Goal: Task Accomplishment & Management: Use online tool/utility

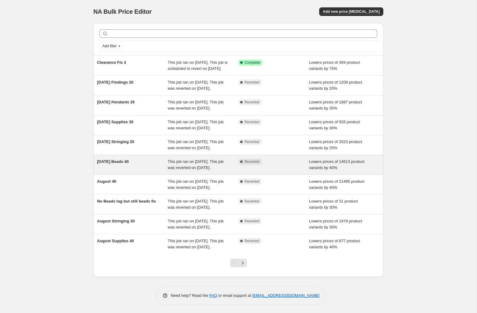
click at [200, 170] on span "This job ran on [DATE]. This job was reverted on [DATE]." at bounding box center [196, 164] width 56 height 11
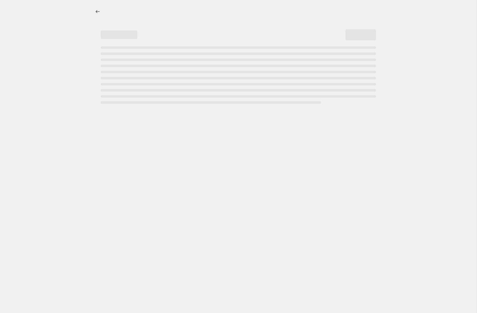
select select "percentage"
select select "tag"
select select "not_equal"
select select "tag"
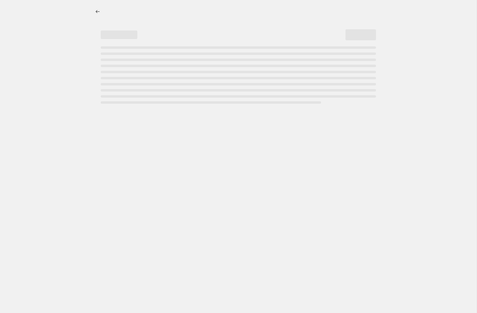
select select "not_equal"
select select "tag"
select select "not_equal"
select select "collection"
select select "not_equal"
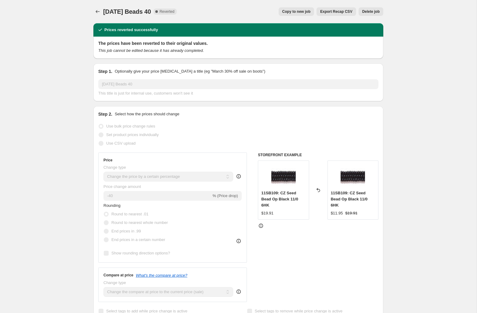
click at [298, 11] on span "Copy to new job" at bounding box center [297, 11] width 28 height 5
select select "percentage"
select select "tag"
select select "not_equal"
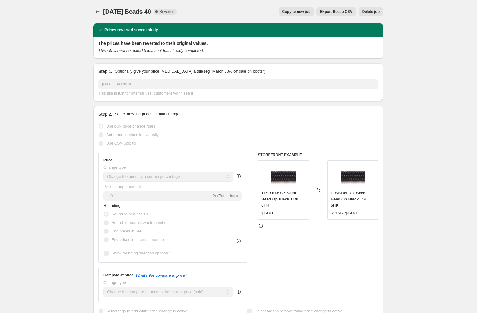
select select "tag"
select select "not_equal"
select select "tag"
select select "not_equal"
select select "collection"
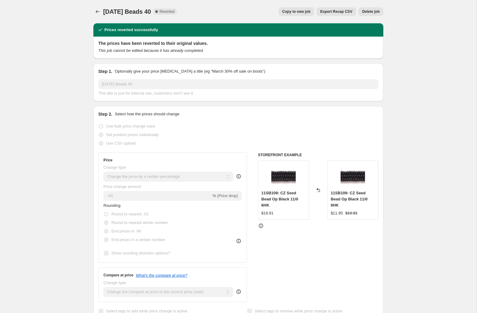
select select "not_equal"
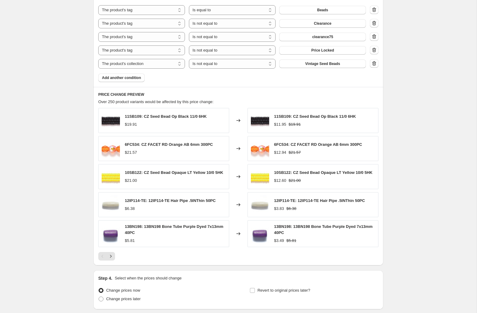
scroll to position [422, 0]
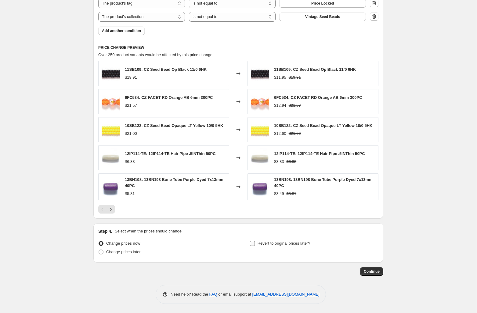
click at [251, 242] on input "Revert to original prices later?" at bounding box center [252, 243] width 5 height 5
checkbox input "true"
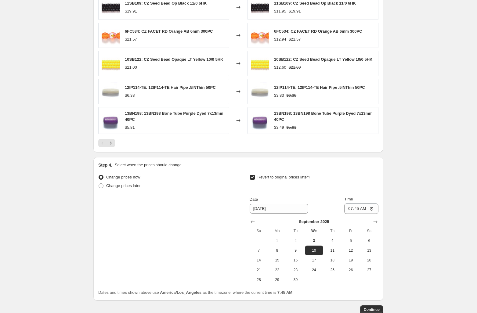
scroll to position [526, 0]
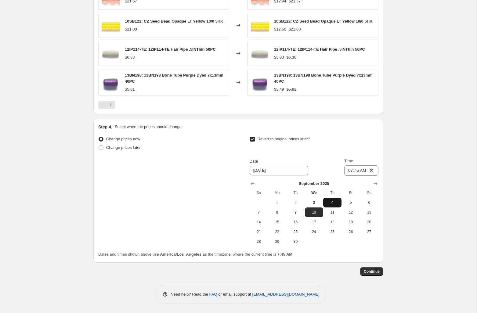
click at [333, 202] on span "4" at bounding box center [332, 202] width 13 height 5
type input "9/4/2025"
click at [349, 170] on input "07:45" at bounding box center [362, 171] width 34 height 10
click at [349, 170] on input "11:45" at bounding box center [362, 171] width 34 height 10
type input "01:45"
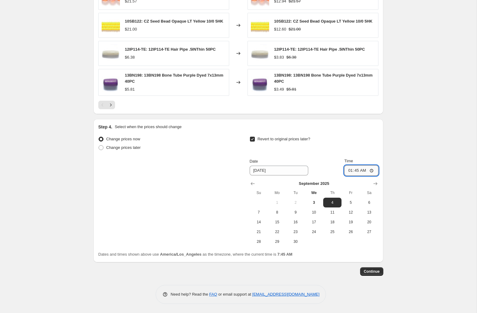
click at [357, 171] on input "01:45" at bounding box center [362, 171] width 34 height 10
click at [371, 268] on button "Continue" at bounding box center [371, 272] width 23 height 9
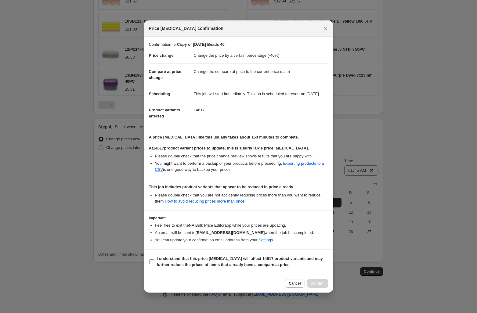
click at [214, 262] on b "I understand that this price change job will affect 14617 product variants and …" at bounding box center [240, 262] width 166 height 11
click at [154, 262] on input "I understand that this price change job will affect 14617 product variants and …" at bounding box center [151, 262] width 5 height 5
checkbox input "true"
click at [318, 284] on button "Confirm" at bounding box center [317, 284] width 21 height 9
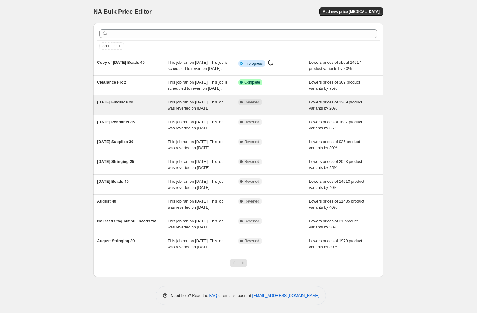
click at [125, 104] on span "Labor Day Findings 20" at bounding box center [115, 102] width 36 height 5
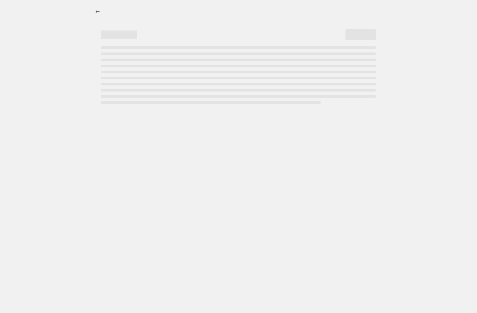
select select "percentage"
select select "collection"
select select "tag"
select select "not_equal"
select select "tag"
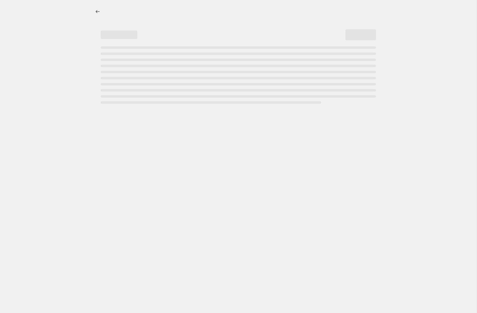
select select "not_equal"
select select "tag"
select select "not_equal"
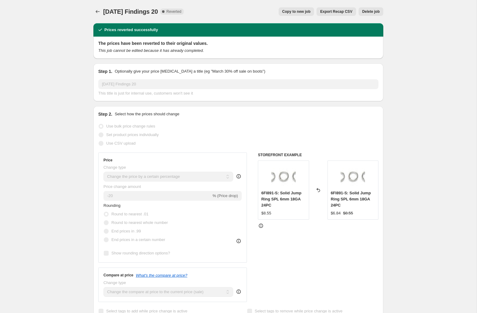
click at [298, 10] on span "Copy to new job" at bounding box center [297, 11] width 28 height 5
select select "percentage"
select select "collection"
select select "tag"
select select "not_equal"
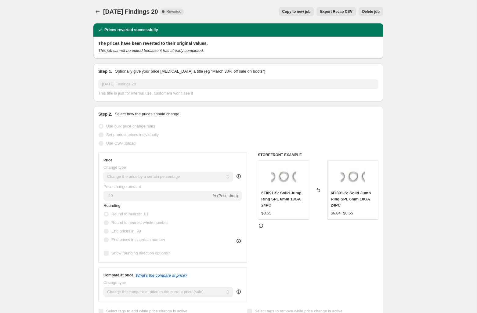
select select "tag"
select select "not_equal"
select select "tag"
select select "not_equal"
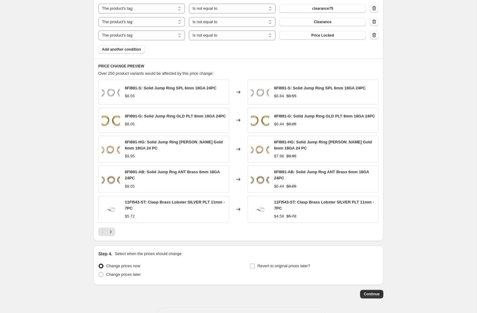
scroll to position [414, 0]
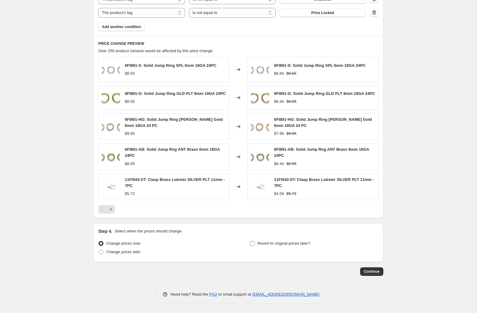
click at [254, 241] on span at bounding box center [252, 243] width 5 height 5
click at [254, 241] on input "Revert to original prices later?" at bounding box center [252, 243] width 5 height 5
checkbox input "true"
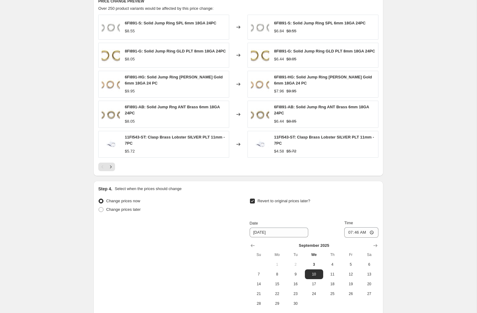
scroll to position [457, 0]
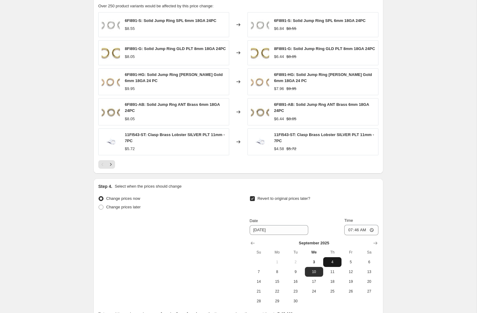
click at [328, 265] on span "4" at bounding box center [332, 262] width 13 height 5
click at [349, 261] on span "5" at bounding box center [350, 262] width 13 height 5
type input "9/5/2025"
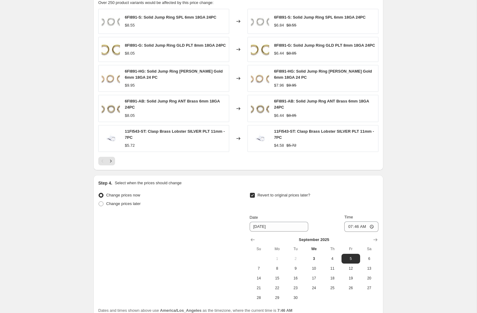
scroll to position [518, 0]
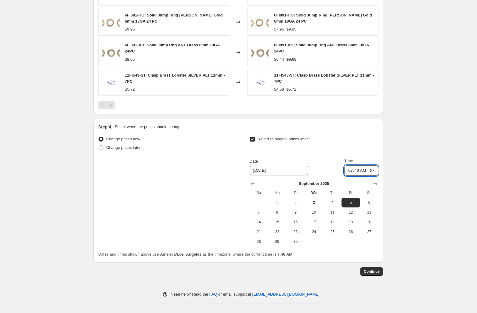
click at [349, 170] on input "07:46" at bounding box center [362, 171] width 34 height 10
type input "23:59"
click at [370, 271] on span "Continue" at bounding box center [372, 271] width 16 height 5
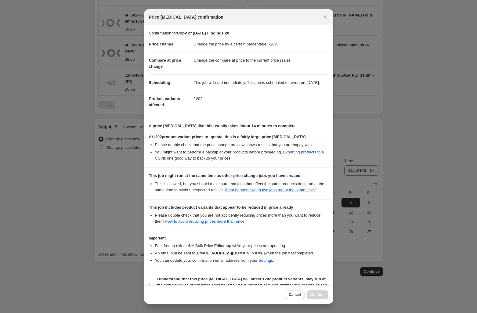
scroll to position [27, 0]
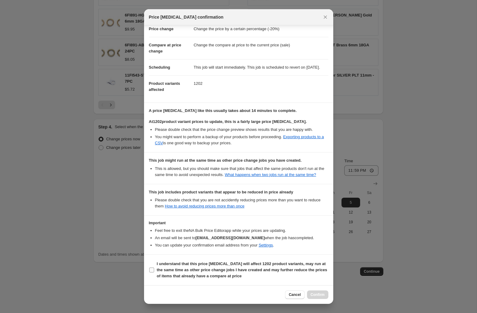
click at [266, 268] on span "I understand that this price change job will affect 1202 product variants, may …" at bounding box center [243, 270] width 172 height 18
click at [154, 268] on input "I understand that this price change job will affect 1202 product variants, may …" at bounding box center [151, 270] width 5 height 5
checkbox input "true"
click at [312, 297] on span "Confirm" at bounding box center [318, 295] width 14 height 5
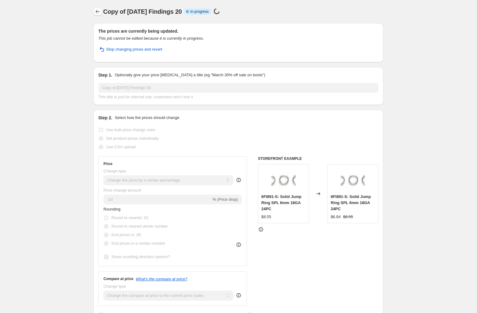
click at [97, 9] on icon "Price change jobs" at bounding box center [98, 12] width 6 height 6
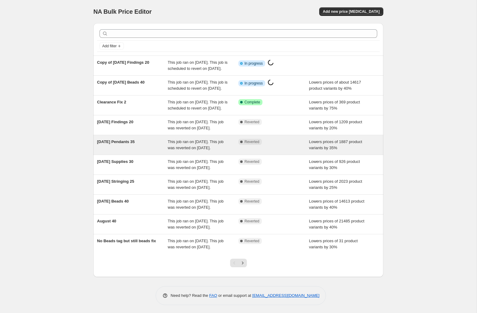
click at [122, 144] on span "Labor Day Pendants 35" at bounding box center [116, 142] width 38 height 5
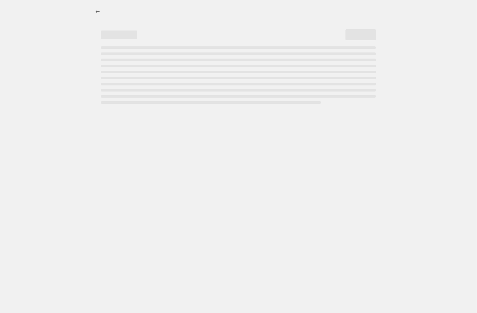
select select "percentage"
select select "collection"
select select "tag"
select select "not_equal"
select select "tag"
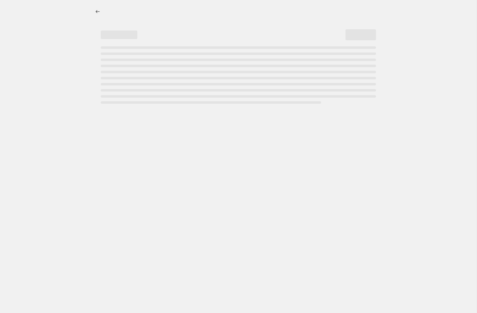
select select "not_equal"
select select "tag"
select select "not_equal"
select select "tag"
select select "not_equal"
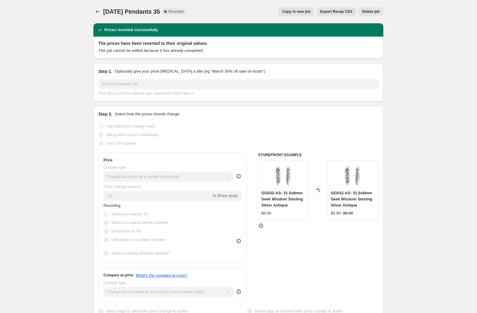
click at [298, 12] on span "Copy to new job" at bounding box center [297, 11] width 28 height 5
select select "percentage"
select select "collection"
select select "tag"
select select "not_equal"
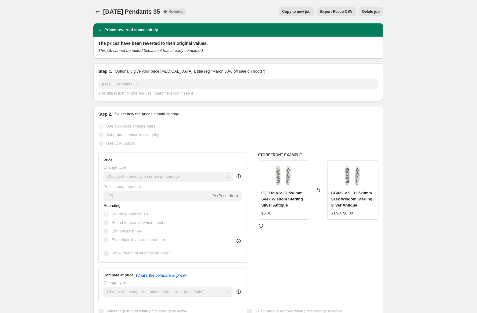
select select "tag"
select select "not_equal"
select select "tag"
select select "not_equal"
select select "tag"
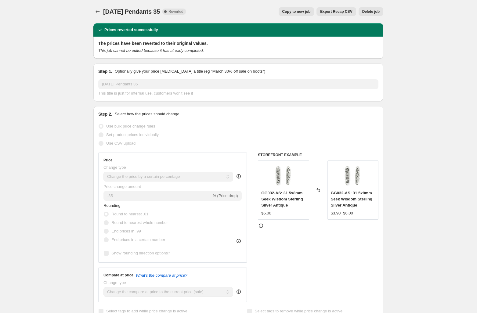
select select "not_equal"
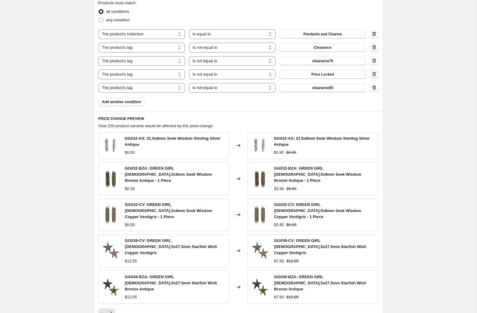
scroll to position [429, 0]
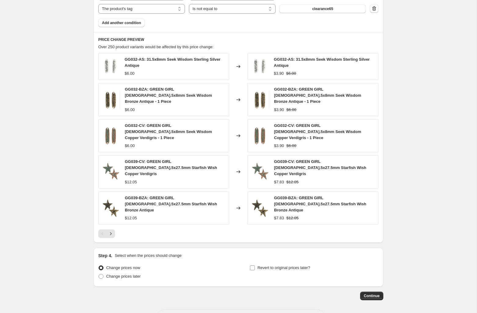
click at [251, 266] on input "Revert to original prices later?" at bounding box center [252, 268] width 5 height 5
checkbox input "true"
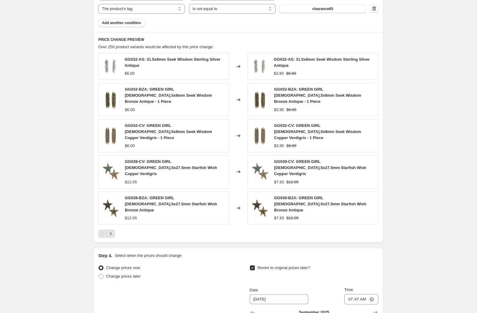
scroll to position [534, 0]
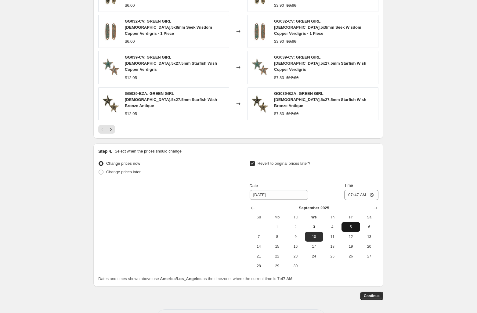
click at [353, 225] on span "5" at bounding box center [350, 227] width 13 height 5
click at [367, 222] on button "6" at bounding box center [369, 227] width 18 height 10
type input "9/6/2025"
click at [349, 190] on input "07:47" at bounding box center [362, 195] width 34 height 10
type input "01:47"
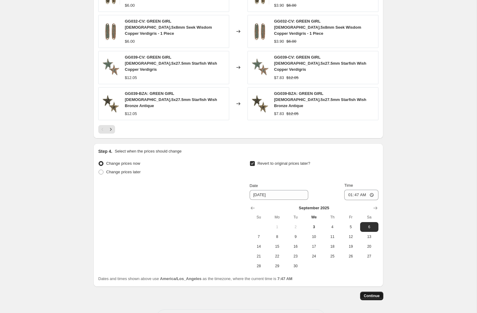
click at [368, 294] on span "Continue" at bounding box center [372, 296] width 16 height 5
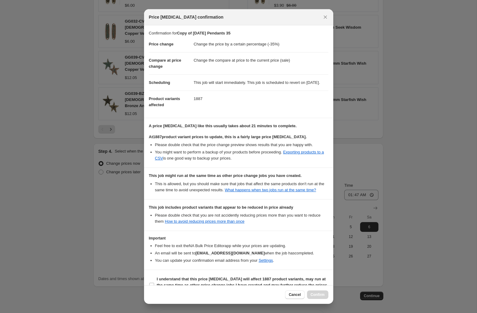
scroll to position [27, 0]
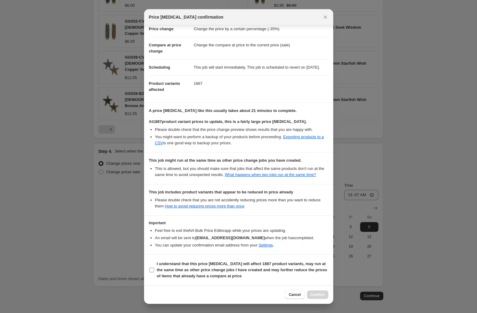
click at [305, 263] on b "I understand that this price change job will affect 1887 product variants, may …" at bounding box center [242, 270] width 170 height 17
click at [154, 268] on input "I understand that this price change job will affect 1887 product variants, may …" at bounding box center [151, 270] width 5 height 5
checkbox input "true"
click at [314, 295] on span "Confirm" at bounding box center [318, 295] width 14 height 5
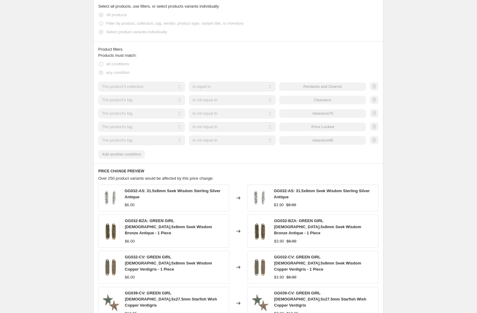
scroll to position [360, 0]
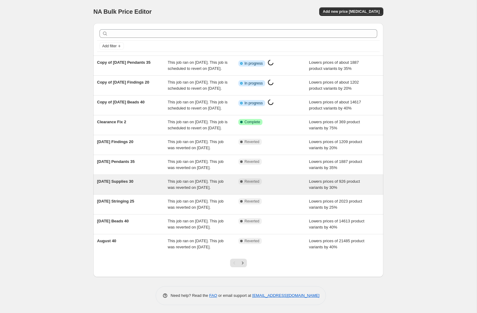
click at [130, 184] on span "Labor Day Supplies 30" at bounding box center [115, 181] width 36 height 5
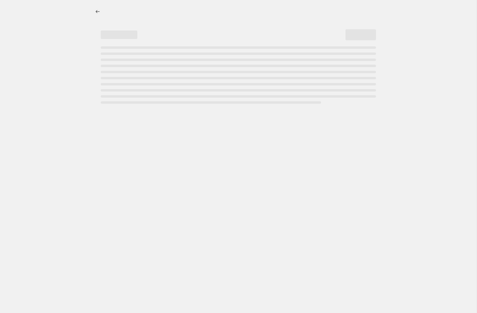
select select "percentage"
select select "collection"
select select "tag"
select select "not_equal"
select select "tag"
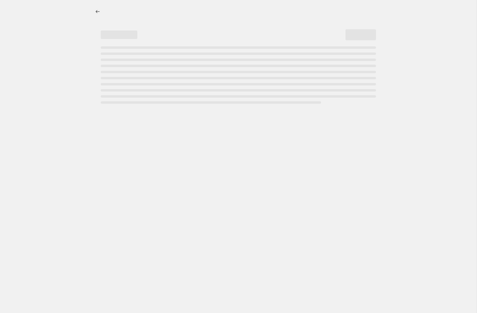
select select "not_equal"
select select "tag"
select select "not_equal"
select select "tag"
select select "not_equal"
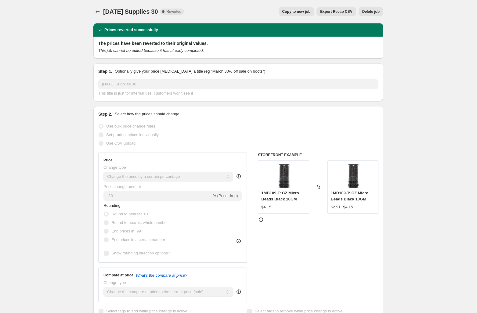
click at [304, 10] on span "Copy to new job" at bounding box center [297, 11] width 28 height 5
select select "percentage"
select select "collection"
select select "tag"
select select "not_equal"
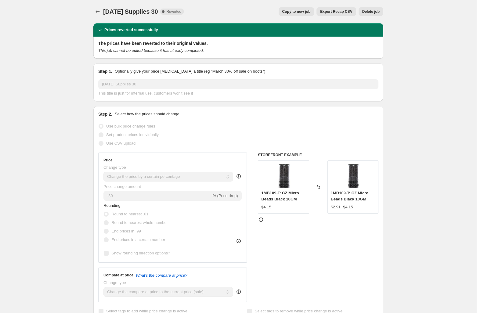
select select "tag"
select select "not_equal"
select select "tag"
select select "not_equal"
select select "tag"
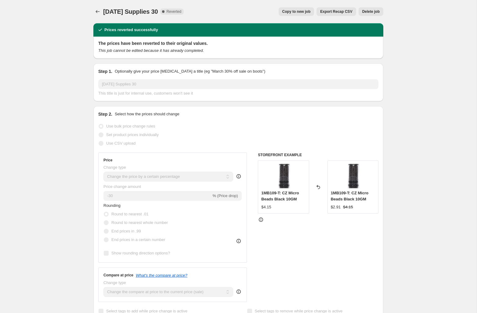
select select "not_equal"
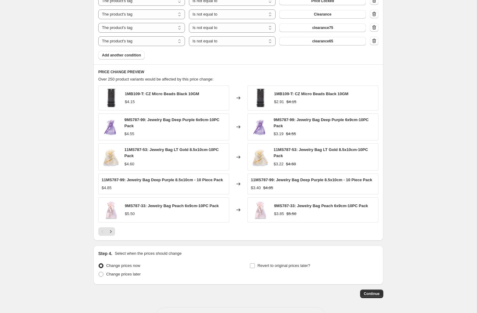
scroll to position [426, 0]
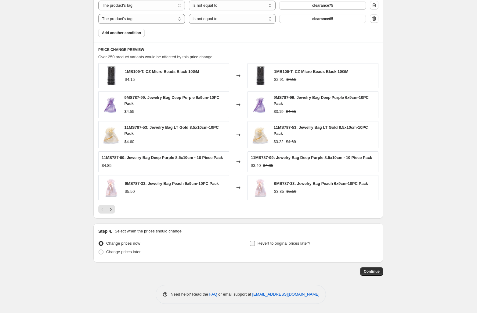
click at [253, 242] on input "Revert to original prices later?" at bounding box center [252, 243] width 5 height 5
checkbox input "true"
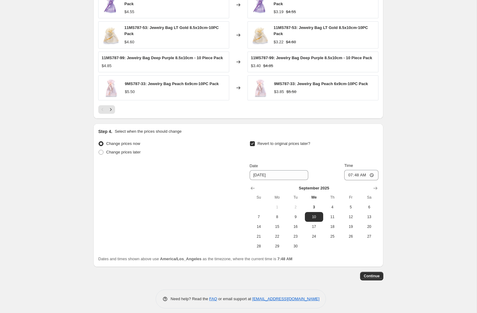
scroll to position [530, 0]
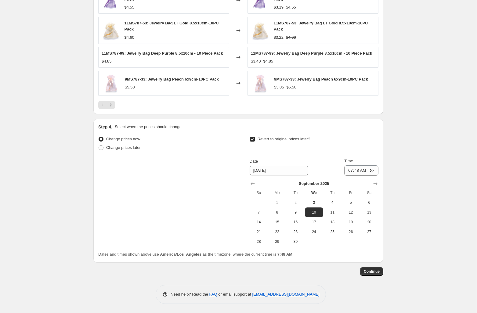
click at [356, 198] on th "Fr" at bounding box center [351, 193] width 18 height 10
click at [368, 201] on span "6" at bounding box center [369, 202] width 13 height 5
type input "9/6/2025"
click at [346, 169] on input "07:48" at bounding box center [362, 171] width 34 height 10
type input "02:48"
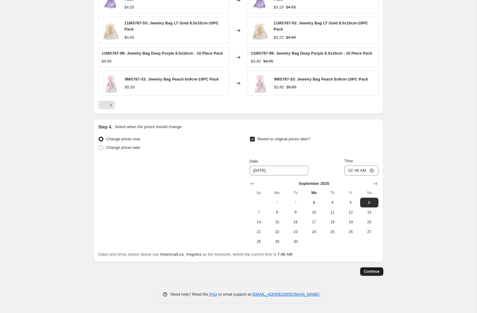
click at [370, 275] on button "Continue" at bounding box center [371, 272] width 23 height 9
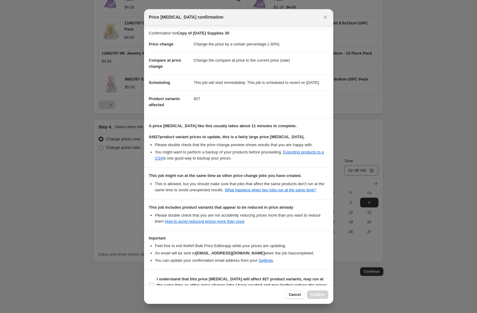
scroll to position [27, 0]
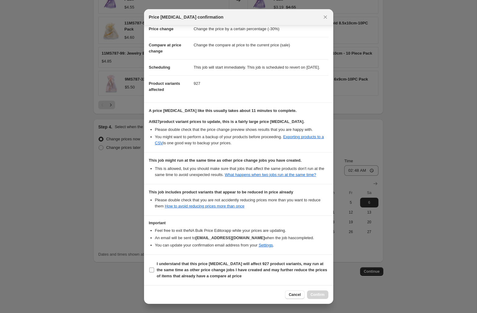
click at [244, 264] on b "I understand that this price change job will affect 927 product variants, may r…" at bounding box center [242, 270] width 170 height 17
click at [154, 268] on input "I understand that this price change job will affect 927 product variants, may r…" at bounding box center [151, 270] width 5 height 5
checkbox input "true"
click at [316, 296] on span "Confirm" at bounding box center [318, 295] width 14 height 5
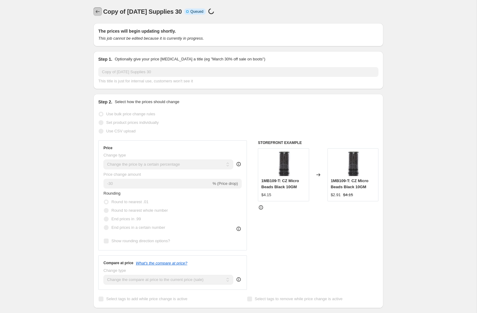
click at [98, 9] on icon "Price change jobs" at bounding box center [98, 12] width 6 height 6
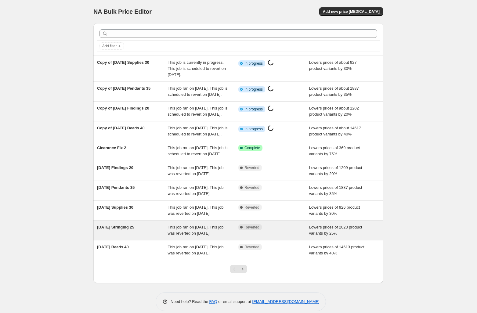
click at [125, 230] on span "Labor Day Stringing 25" at bounding box center [115, 227] width 37 height 5
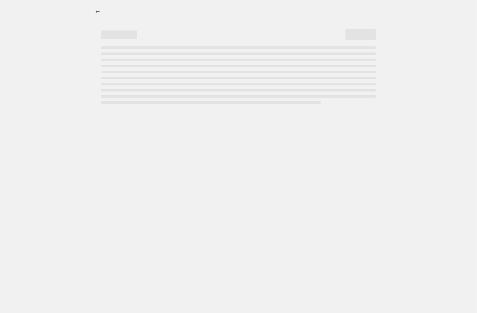
select select "percentage"
select select "collection"
select select "tag"
select select "not_equal"
select select "tag"
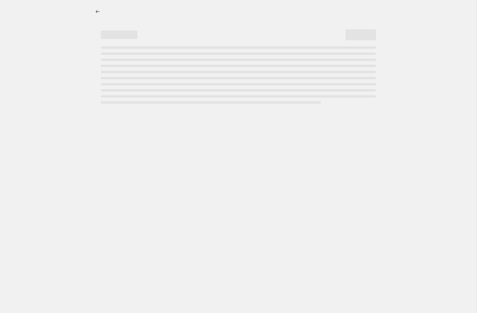
select select "not_equal"
select select "tag"
select select "not_equal"
select select "tag"
select select "not_equal"
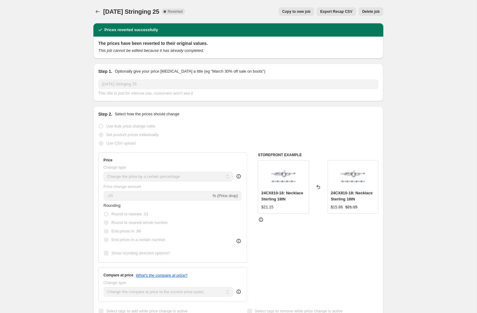
click at [294, 8] on button "Copy to new job" at bounding box center [297, 11] width 36 height 9
select select "percentage"
select select "collection"
select select "tag"
select select "not_equal"
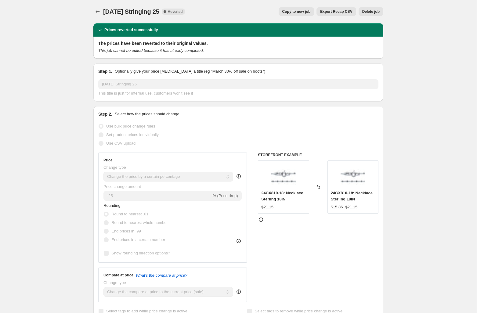
select select "tag"
select select "not_equal"
select select "tag"
select select "not_equal"
select select "tag"
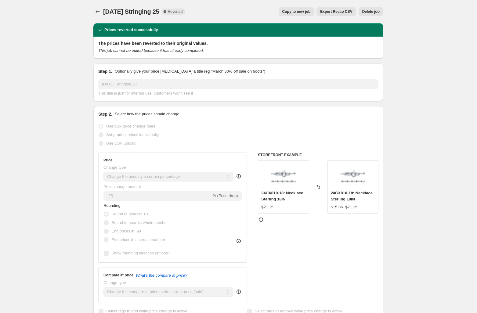
select select "not_equal"
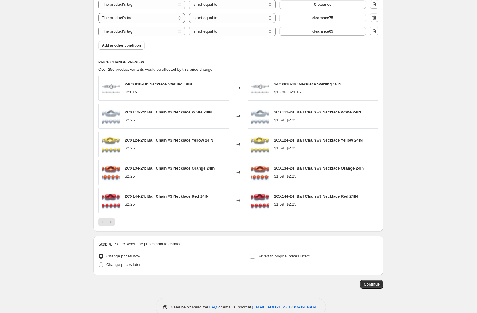
scroll to position [420, 0]
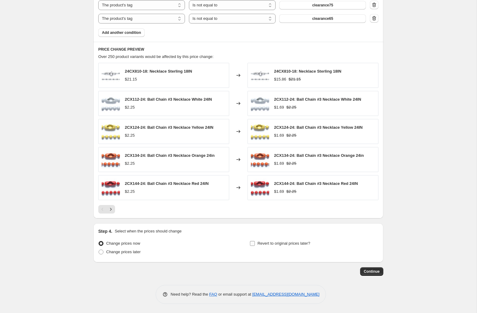
click at [263, 245] on span "Revert to original prices later?" at bounding box center [284, 243] width 53 height 5
click at [255, 245] on input "Revert to original prices later?" at bounding box center [252, 243] width 5 height 5
checkbox input "true"
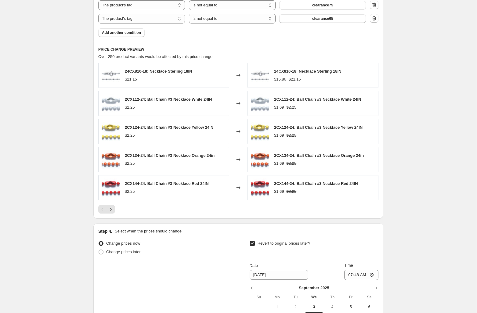
scroll to position [524, 0]
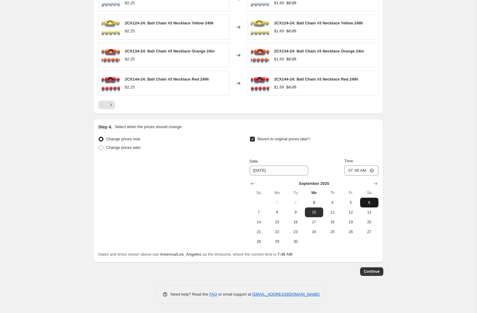
click at [365, 204] on span "6" at bounding box center [369, 202] width 13 height 5
type input "9/6/2025"
click at [348, 170] on input "07:48" at bounding box center [362, 171] width 34 height 10
type input "04:48"
click at [371, 273] on span "Continue" at bounding box center [372, 271] width 16 height 5
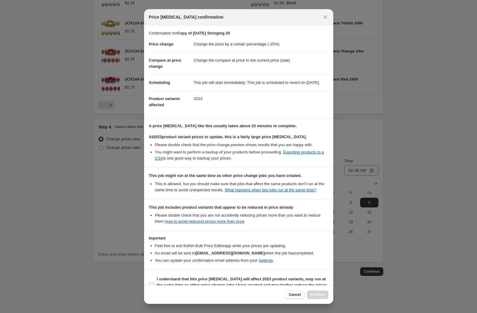
scroll to position [27, 0]
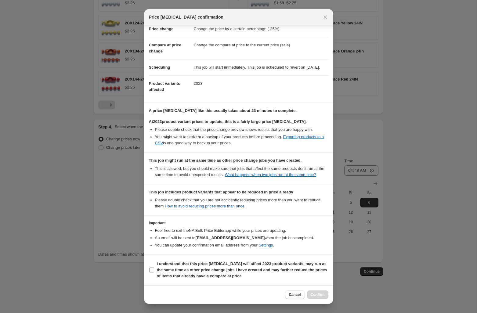
click at [277, 272] on b "I understand that this price change job will affect 2023 product variants, may …" at bounding box center [242, 270] width 170 height 17
click at [154, 272] on input "I understand that this price change job will affect 2023 product variants, may …" at bounding box center [151, 270] width 5 height 5
checkbox input "true"
click at [312, 295] on span "Confirm" at bounding box center [318, 295] width 14 height 5
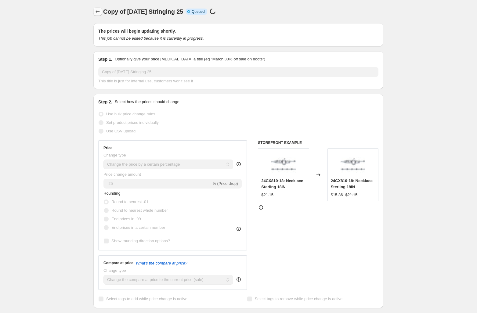
click at [97, 13] on icon "Price change jobs" at bounding box center [98, 12] width 6 height 6
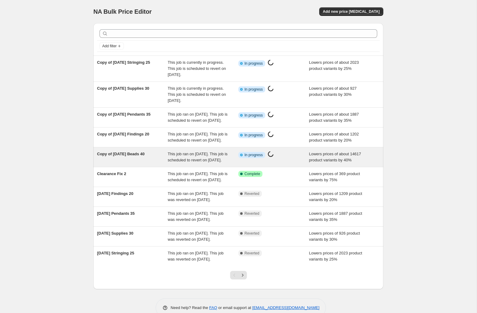
click at [200, 163] on span "This job ran on September 3, 2025. This job is scheduled to revert on September…" at bounding box center [198, 157] width 60 height 11
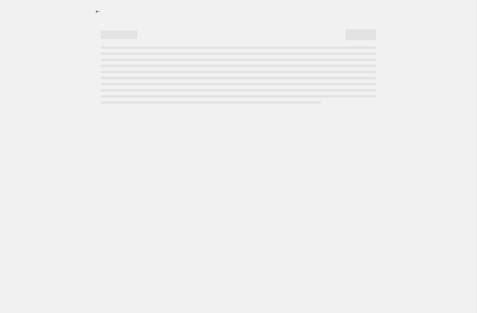
select select "percentage"
select select "tag"
select select "not_equal"
select select "tag"
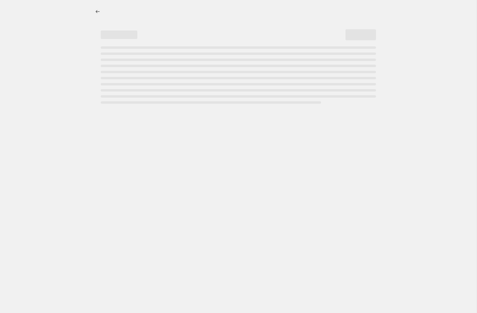
select select "not_equal"
select select "tag"
select select "not_equal"
select select "collection"
select select "not_equal"
